Goal: Find specific page/section: Find specific page/section

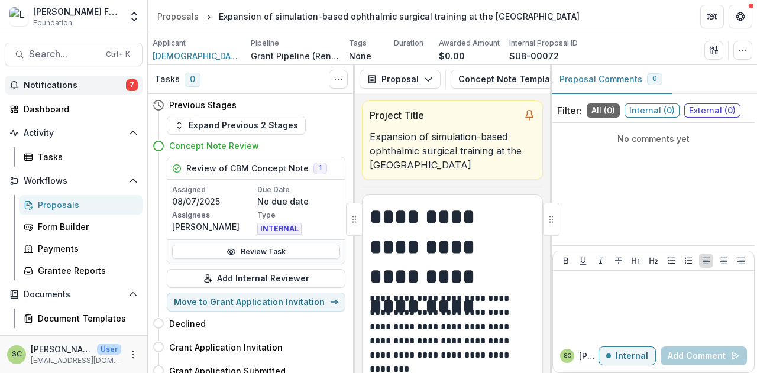
click at [58, 89] on span "Notifications" at bounding box center [75, 85] width 102 height 10
click at [78, 53] on span "Search..." at bounding box center [64, 53] width 70 height 11
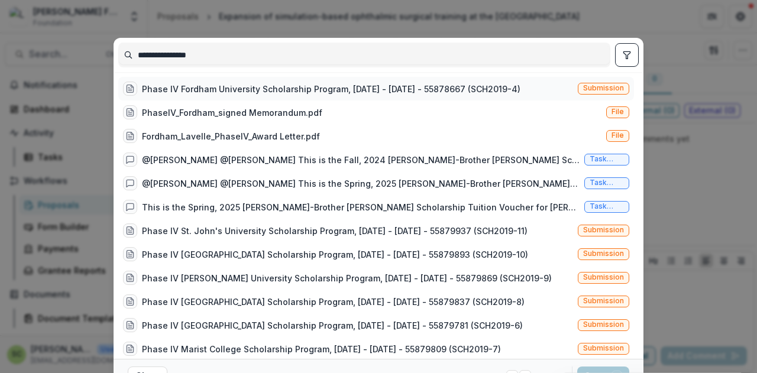
type input "**********"
click at [249, 87] on div "Phase IV Fordham University Scholarship Program, [DATE] - [DATE] - 55878667 (SC…" at bounding box center [331, 89] width 378 height 12
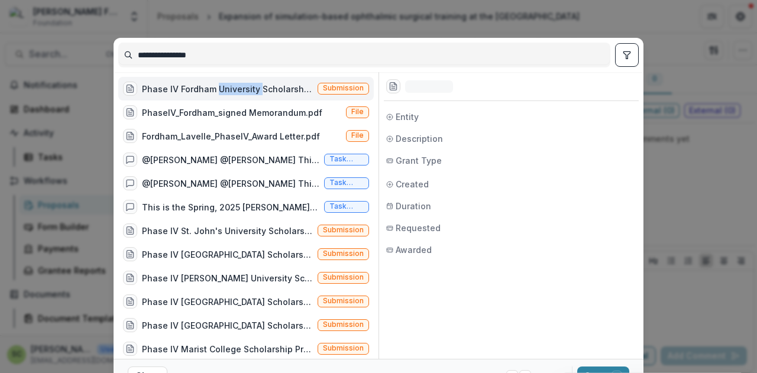
click at [249, 87] on div "Phase IV Fordham University Scholarship Program, [DATE] - [DATE] - 55878667 (SC…" at bounding box center [227, 89] width 171 height 12
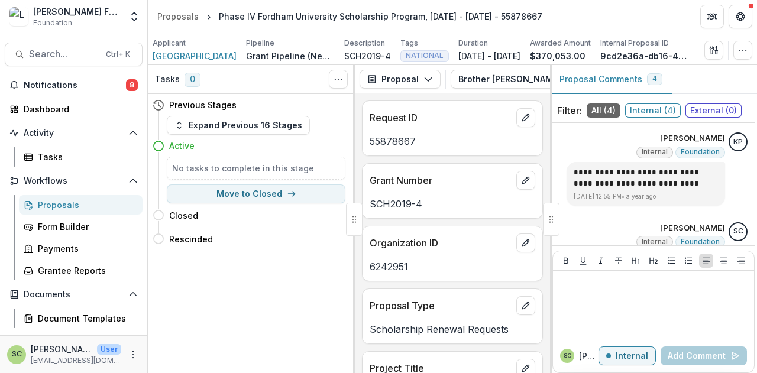
click at [225, 54] on span "[GEOGRAPHIC_DATA]" at bounding box center [195, 56] width 84 height 12
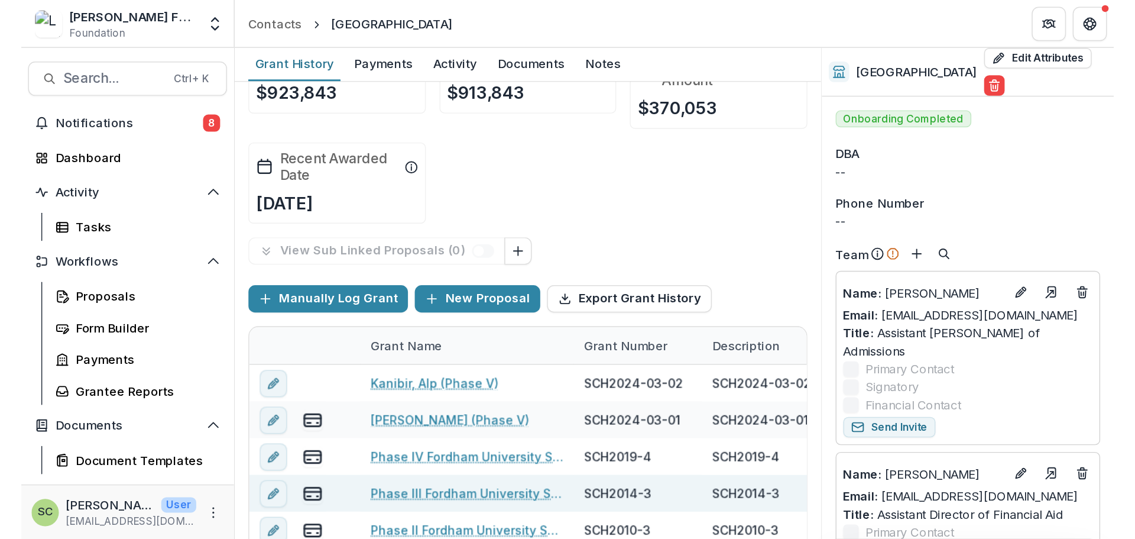
scroll to position [59, 0]
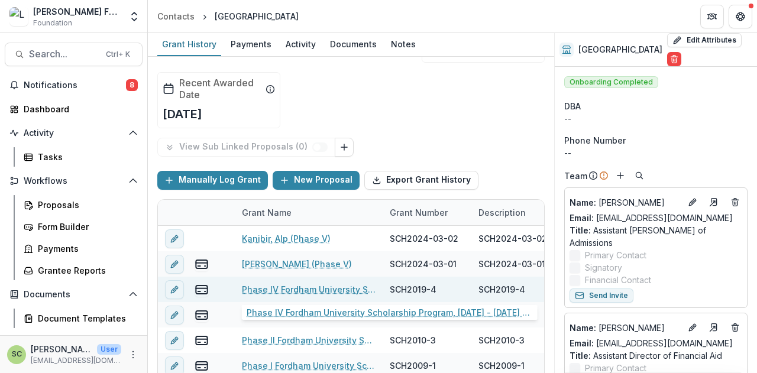
click at [332, 287] on link "Phase IV Fordham University Scholarship Program, [DATE] - [DATE] - 55878667" at bounding box center [309, 289] width 134 height 12
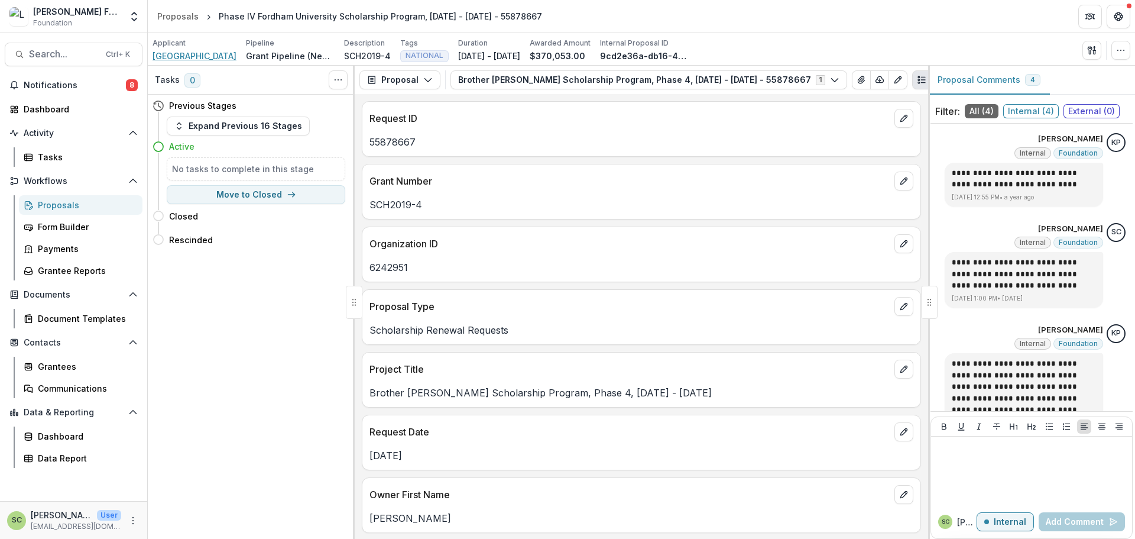
click at [207, 54] on span "[GEOGRAPHIC_DATA]" at bounding box center [195, 56] width 84 height 12
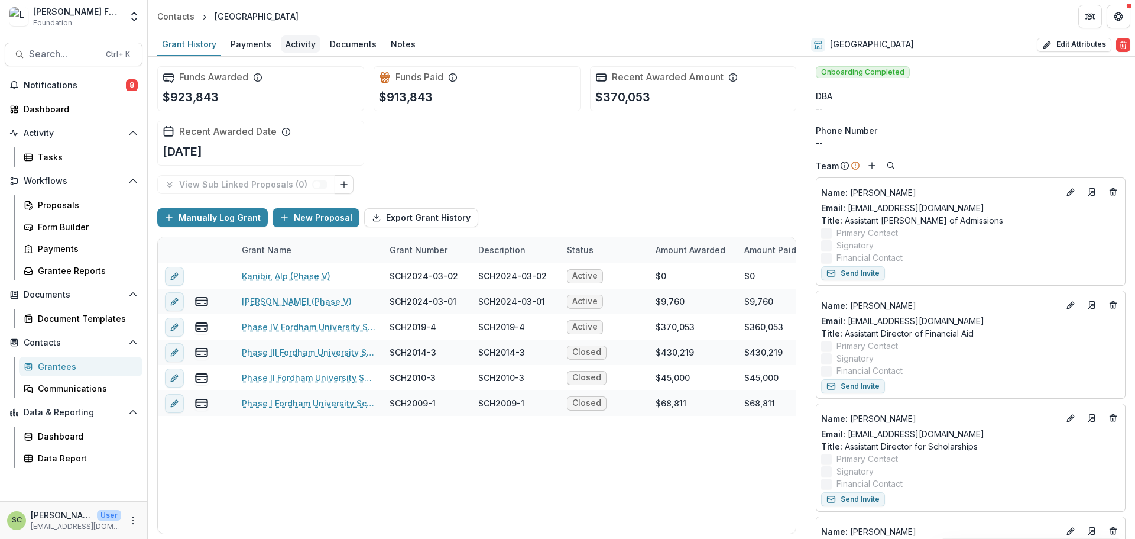
click at [306, 49] on div "Activity" at bounding box center [301, 43] width 40 height 17
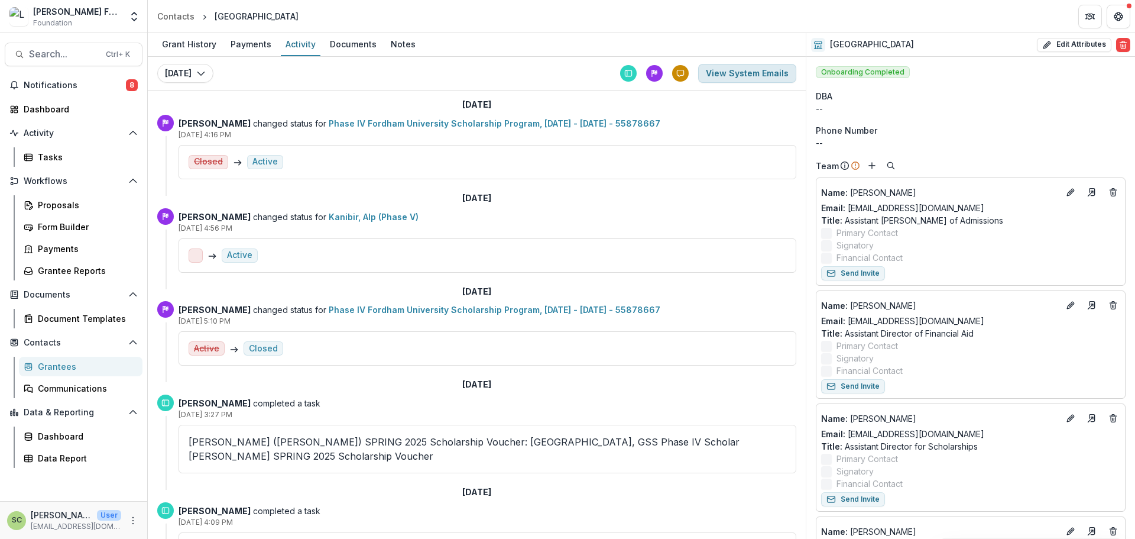
click at [722, 80] on button "View System Emails" at bounding box center [747, 73] width 98 height 19
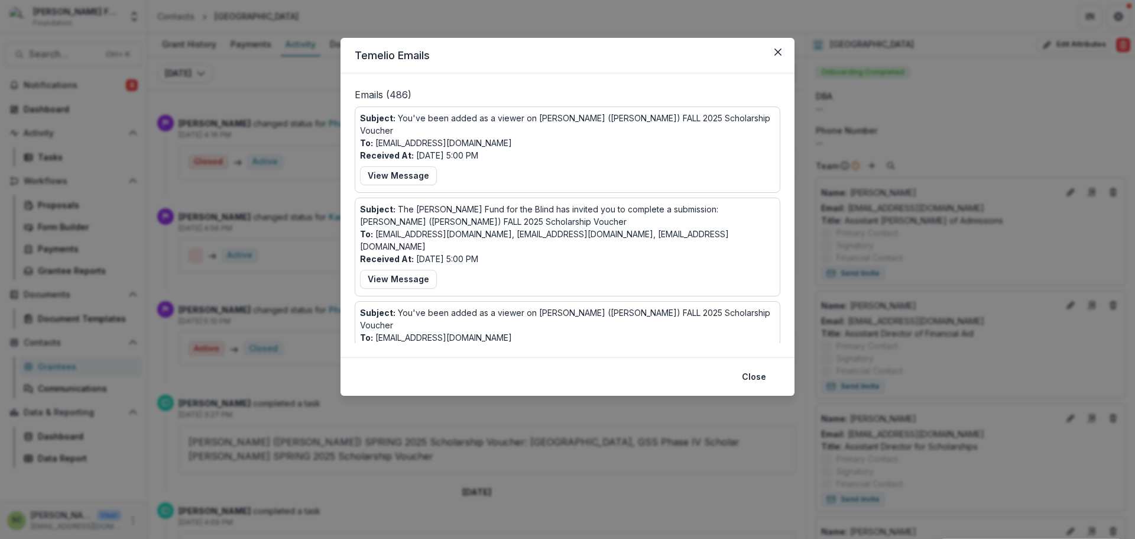
click at [289, 79] on div "Temelio Emails Emails ( 486 ) Subject: You've been added as a viewer on [PERSON…" at bounding box center [567, 269] width 1135 height 539
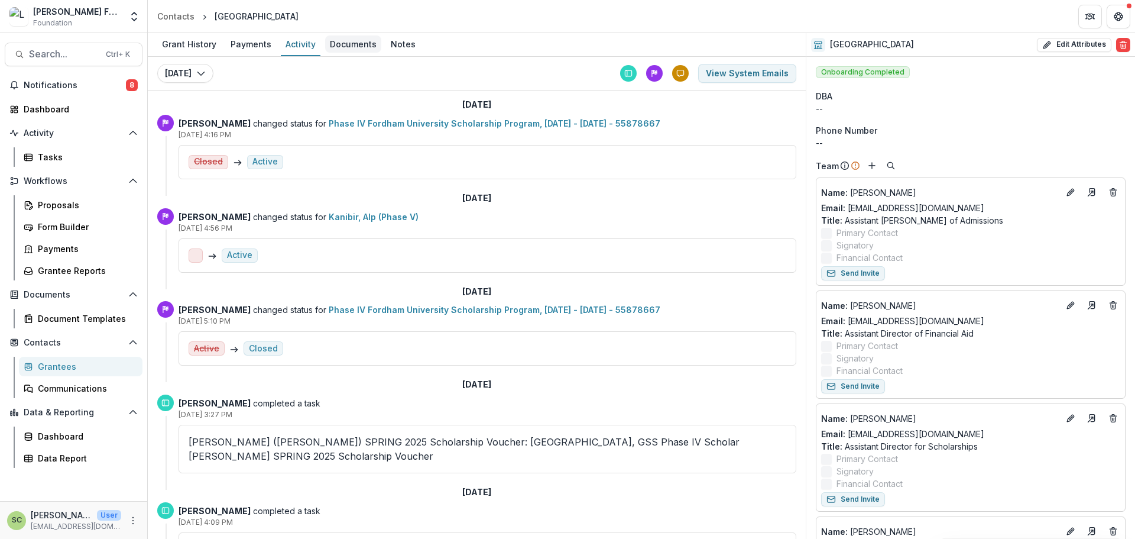
click at [339, 46] on div "Documents" at bounding box center [353, 43] width 56 height 17
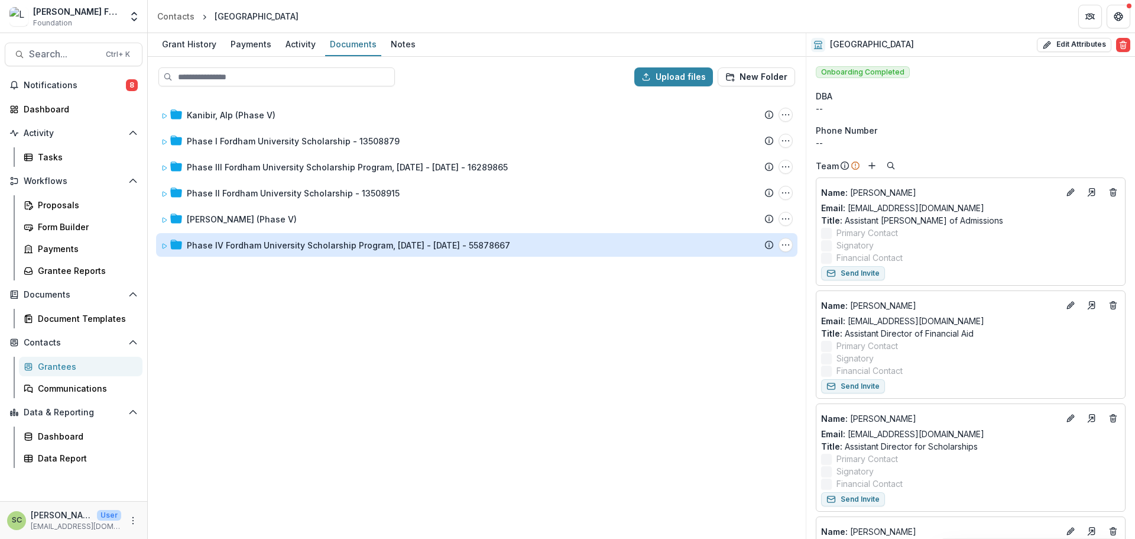
click at [339, 251] on div "Phase IV Fordham University Scholarship Program, [DATE] - [DATE] - 55878667 Sub…" at bounding box center [476, 245] width 641 height 24
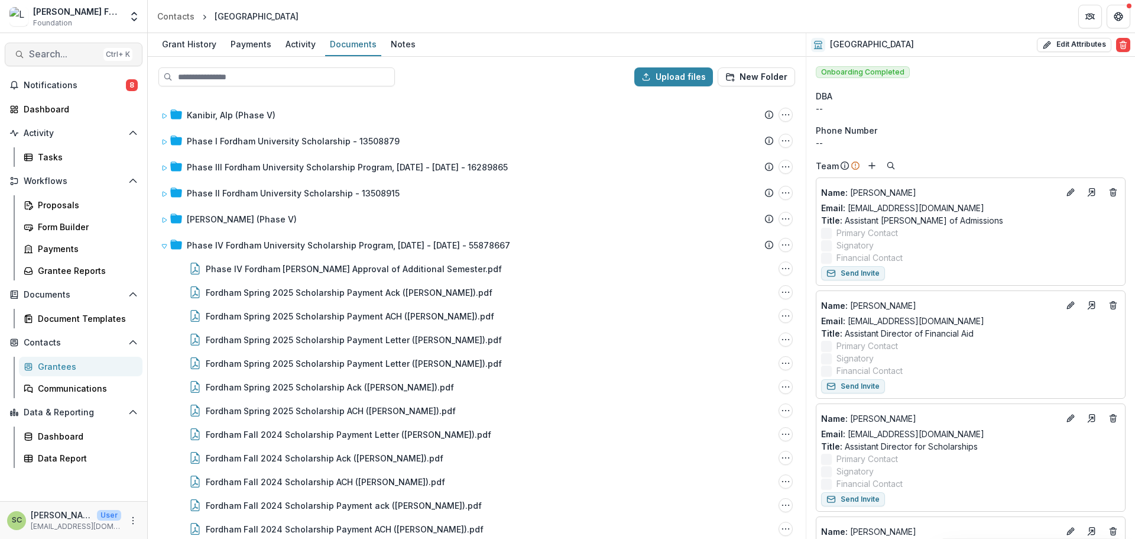
click at [43, 59] on span "Search..." at bounding box center [64, 53] width 70 height 11
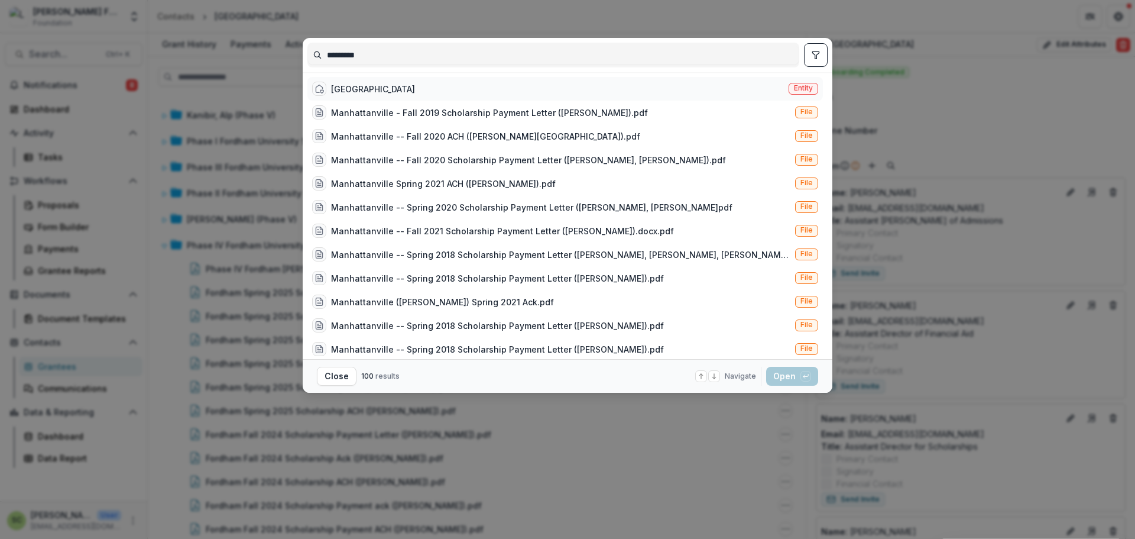
type input "*********"
click at [399, 89] on div "[GEOGRAPHIC_DATA]" at bounding box center [373, 89] width 84 height 12
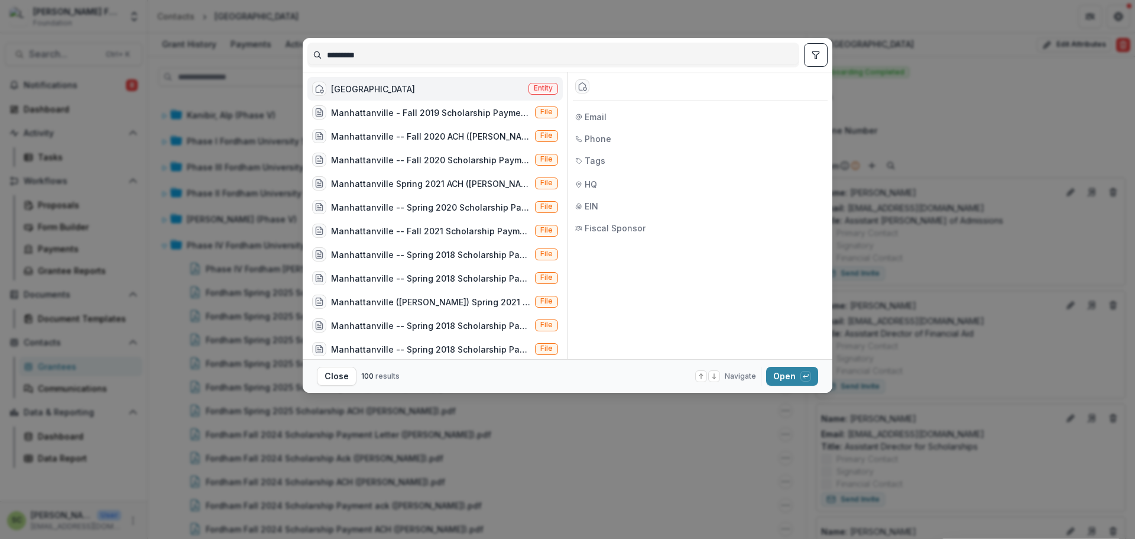
click at [400, 89] on div "[GEOGRAPHIC_DATA]" at bounding box center [373, 89] width 84 height 12
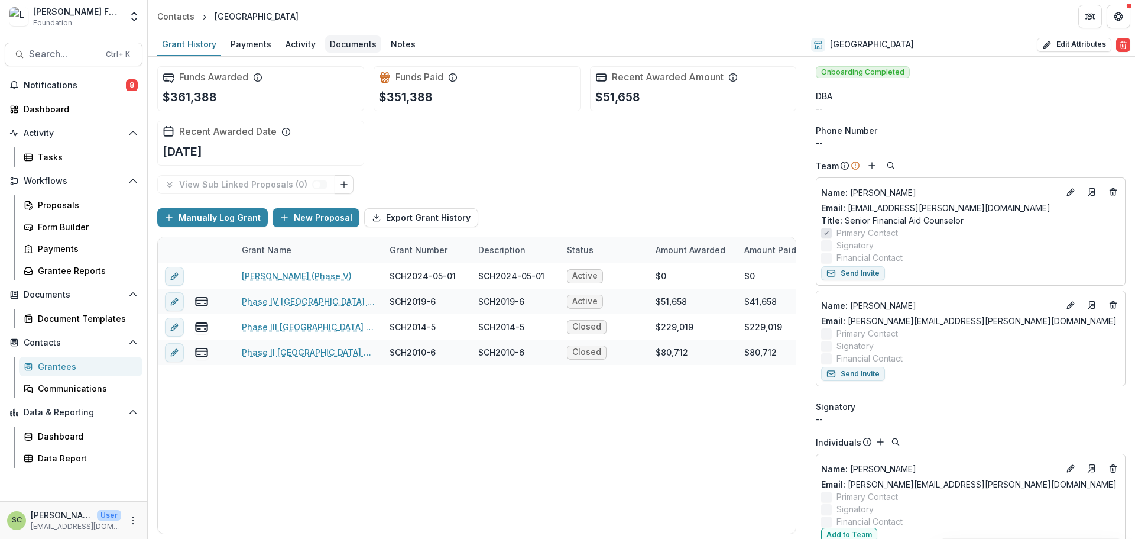
click at [330, 50] on div "Documents" at bounding box center [353, 43] width 56 height 17
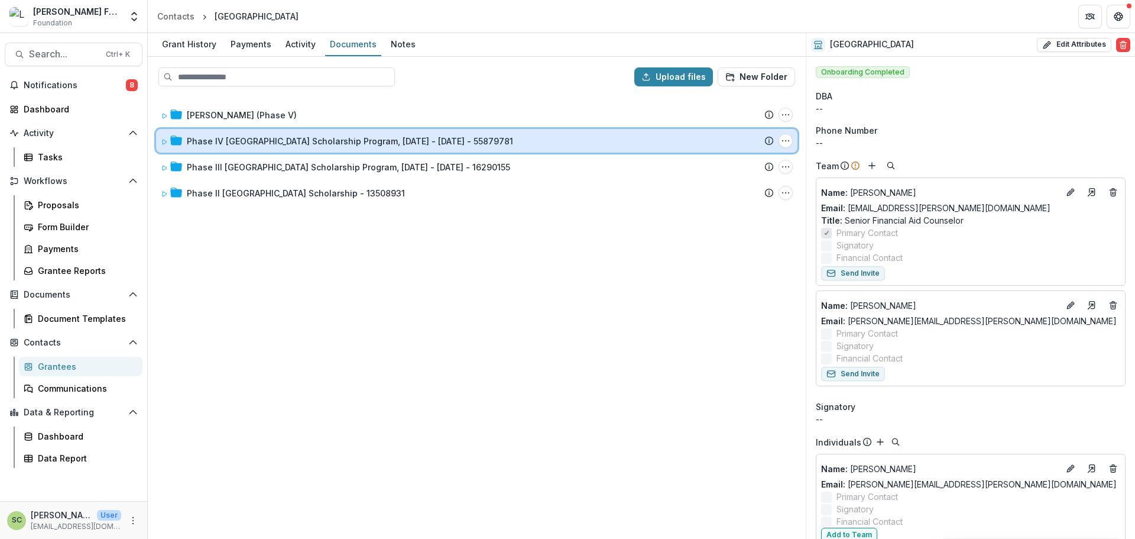
click at [289, 132] on div "Phase IV [GEOGRAPHIC_DATA] Scholarship Program, [DATE] - [DATE] - 55879781 Subm…" at bounding box center [476, 141] width 641 height 24
